Goal: Task Accomplishment & Management: Manage account settings

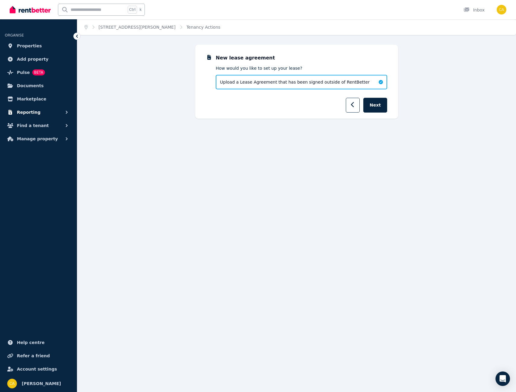
click at [50, 110] on button "Reporting" at bounding box center [38, 112] width 67 height 12
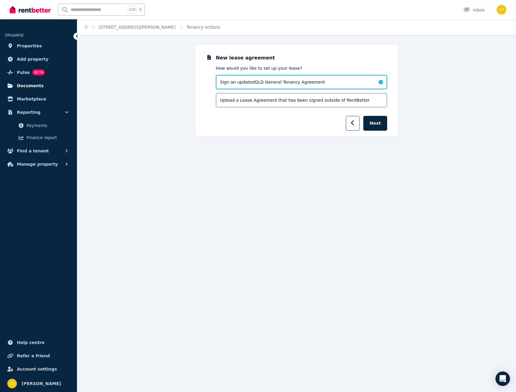
click at [37, 89] on span "Documents" at bounding box center [30, 85] width 27 height 7
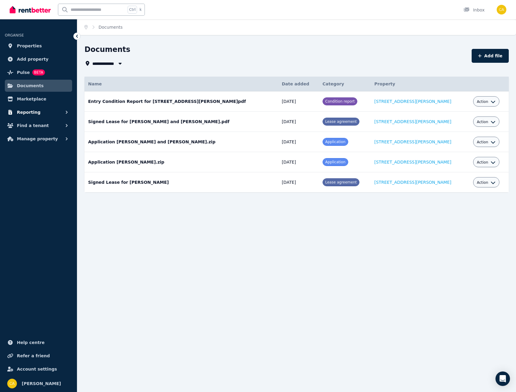
click at [37, 112] on button "Reporting" at bounding box center [38, 112] width 67 height 12
click at [37, 129] on span "Payments" at bounding box center [47, 125] width 41 height 7
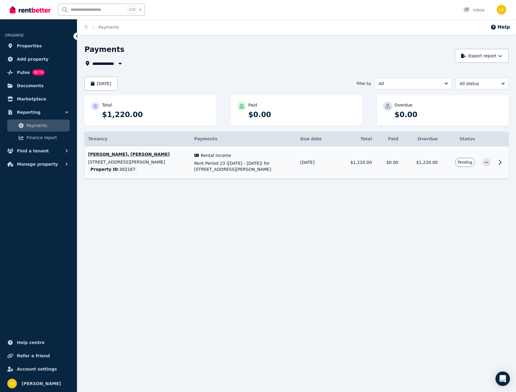
click at [267, 161] on span "Rent Period 23 (06/09/2025 - 19/09/2025) for 11/38 Palmer Street, Greenslopes" at bounding box center [243, 166] width 99 height 12
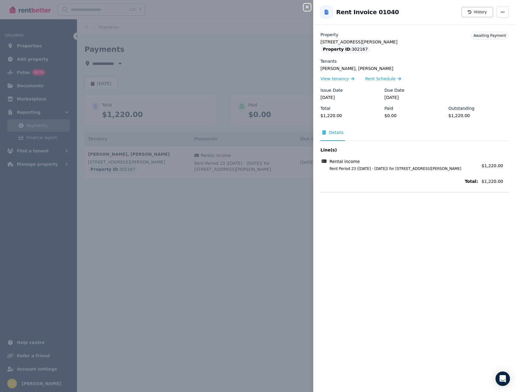
click at [308, 10] on button "Close panel" at bounding box center [307, 7] width 7 height 7
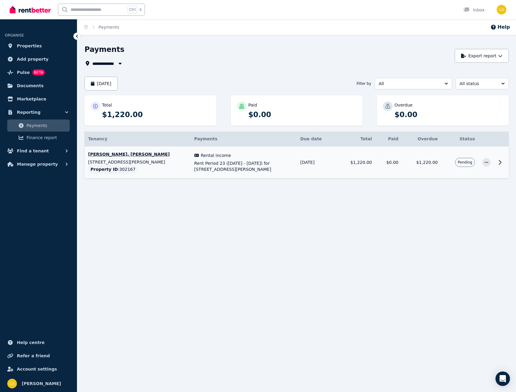
click at [113, 155] on p "Larissa Souza, Sinem Acikalin" at bounding box center [137, 154] width 99 height 6
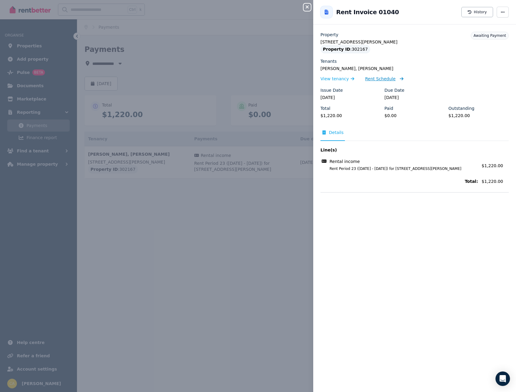
click at [369, 79] on span "Rent Schedule" at bounding box center [380, 79] width 30 height 6
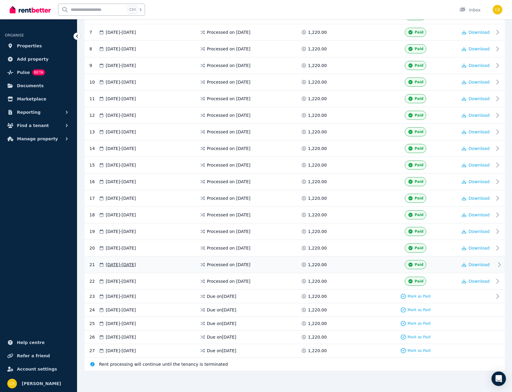
scroll to position [242, 0]
click at [414, 299] on div "23 06 Sep 2025 - 19 Sep 2025 Due on 6 Sept 2025 1,220.00 Mark as Paid" at bounding box center [295, 296] width 420 height 14
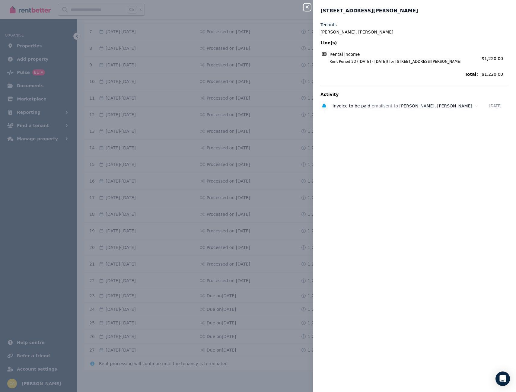
click at [309, 8] on icon "button" at bounding box center [307, 7] width 7 height 5
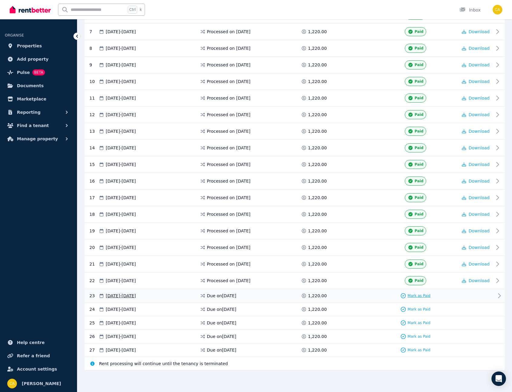
click at [423, 295] on span "Mark as Paid" at bounding box center [418, 295] width 23 height 5
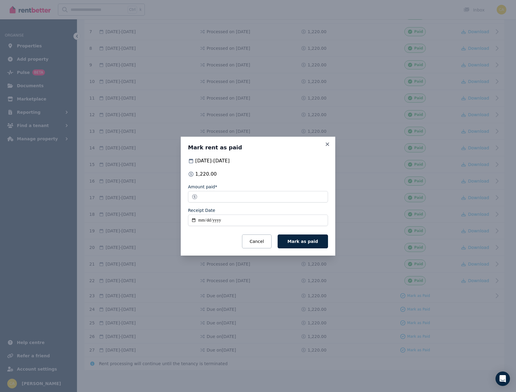
click at [201, 219] on input "Receipt Date" at bounding box center [258, 220] width 140 height 11
type input "**********"
click at [305, 244] on span "Mark as paid" at bounding box center [303, 241] width 30 height 5
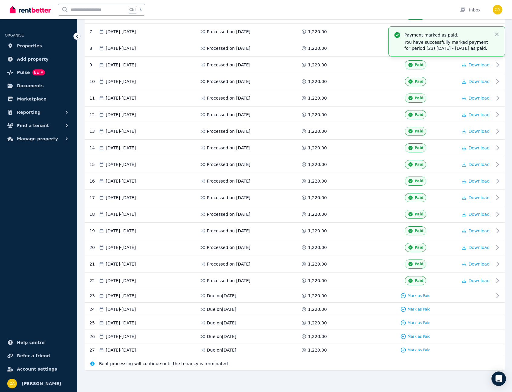
click at [326, 146] on div "1,220.00" at bounding box center [314, 148] width 27 height 6
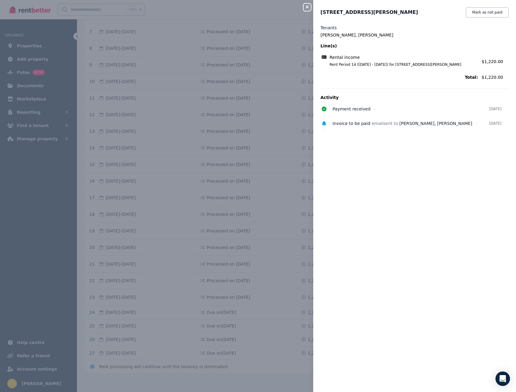
click at [312, 11] on div "Close panel" at bounding box center [310, 5] width 12 height 11
click at [305, 8] on icon "button" at bounding box center [307, 7] width 7 height 5
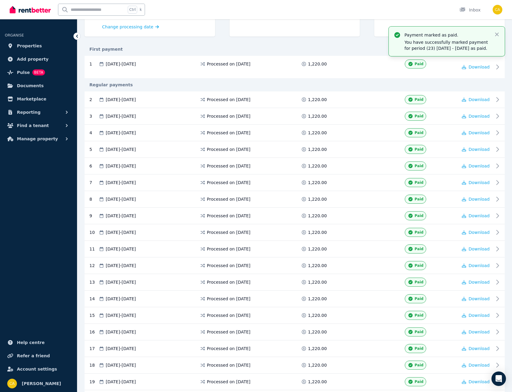
scroll to position [0, 0]
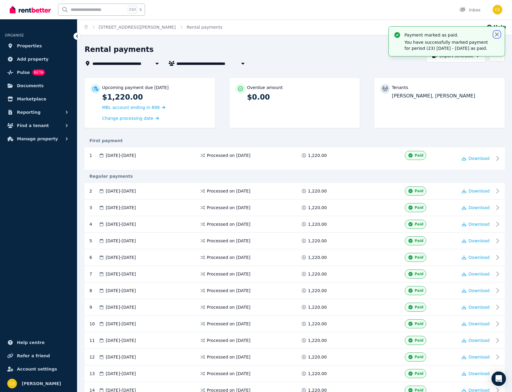
click at [495, 33] on icon "button" at bounding box center [497, 35] width 4 height 4
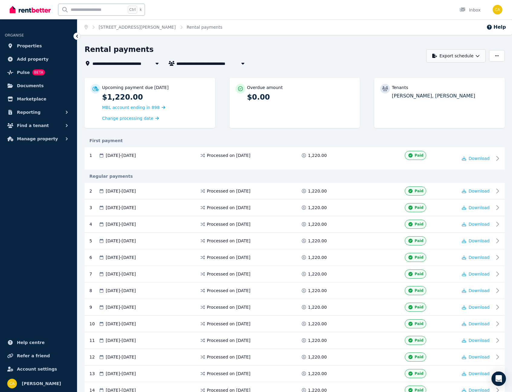
click at [479, 54] on icon "button" at bounding box center [477, 56] width 4 height 4
click at [492, 56] on button "button" at bounding box center [497, 55] width 16 height 11
click at [476, 54] on icon "button" at bounding box center [477, 56] width 4 height 4
click at [446, 72] on div "PDF" at bounding box center [455, 72] width 51 height 6
